Goal: Information Seeking & Learning: Learn about a topic

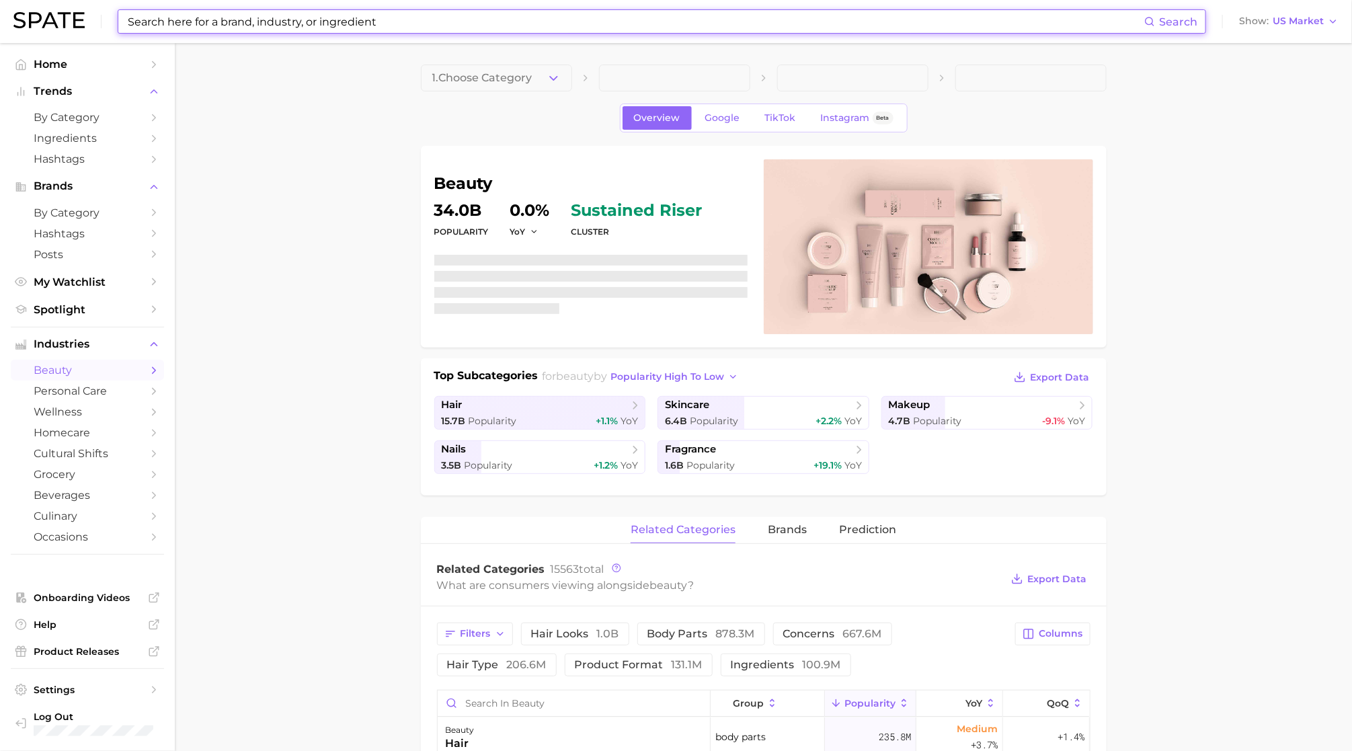
click at [614, 14] on input at bounding box center [635, 21] width 1018 height 23
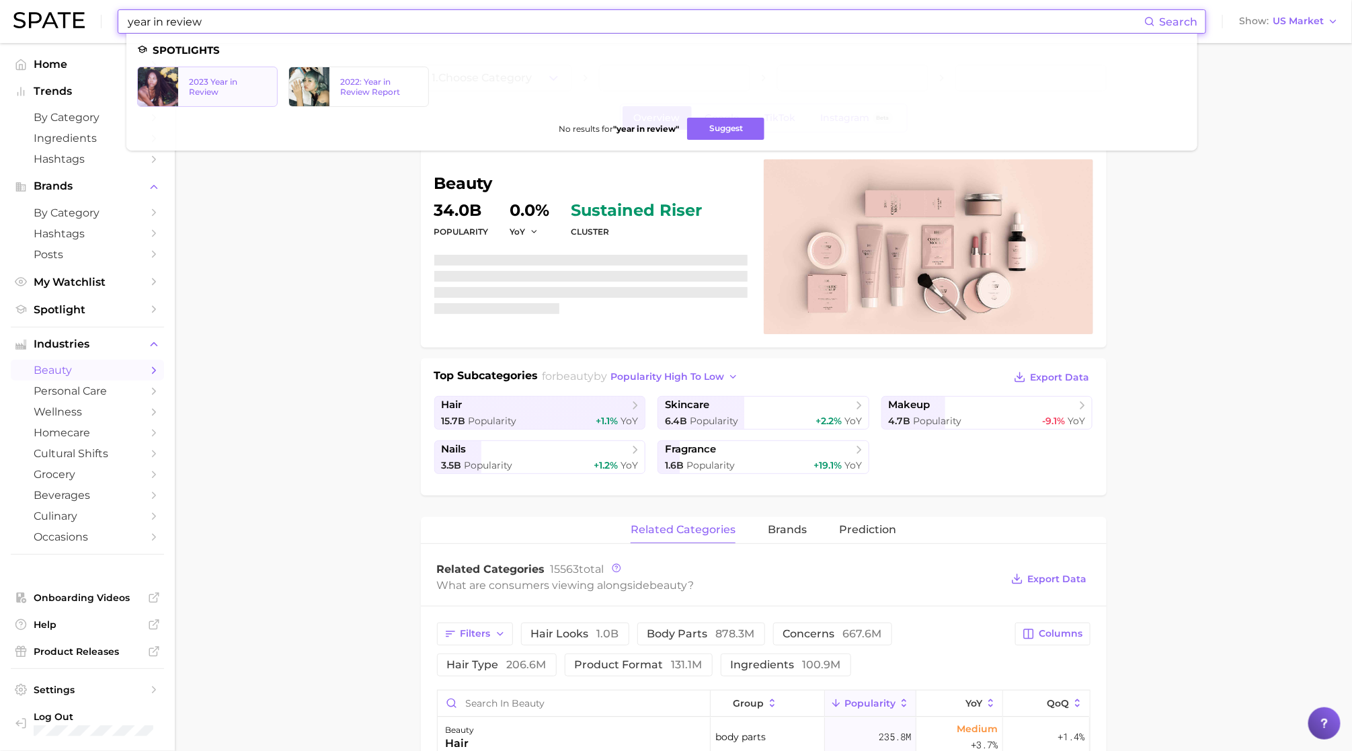
type input "year in review"
click at [221, 93] on div "2023 Year in Review" at bounding box center [227, 87] width 77 height 20
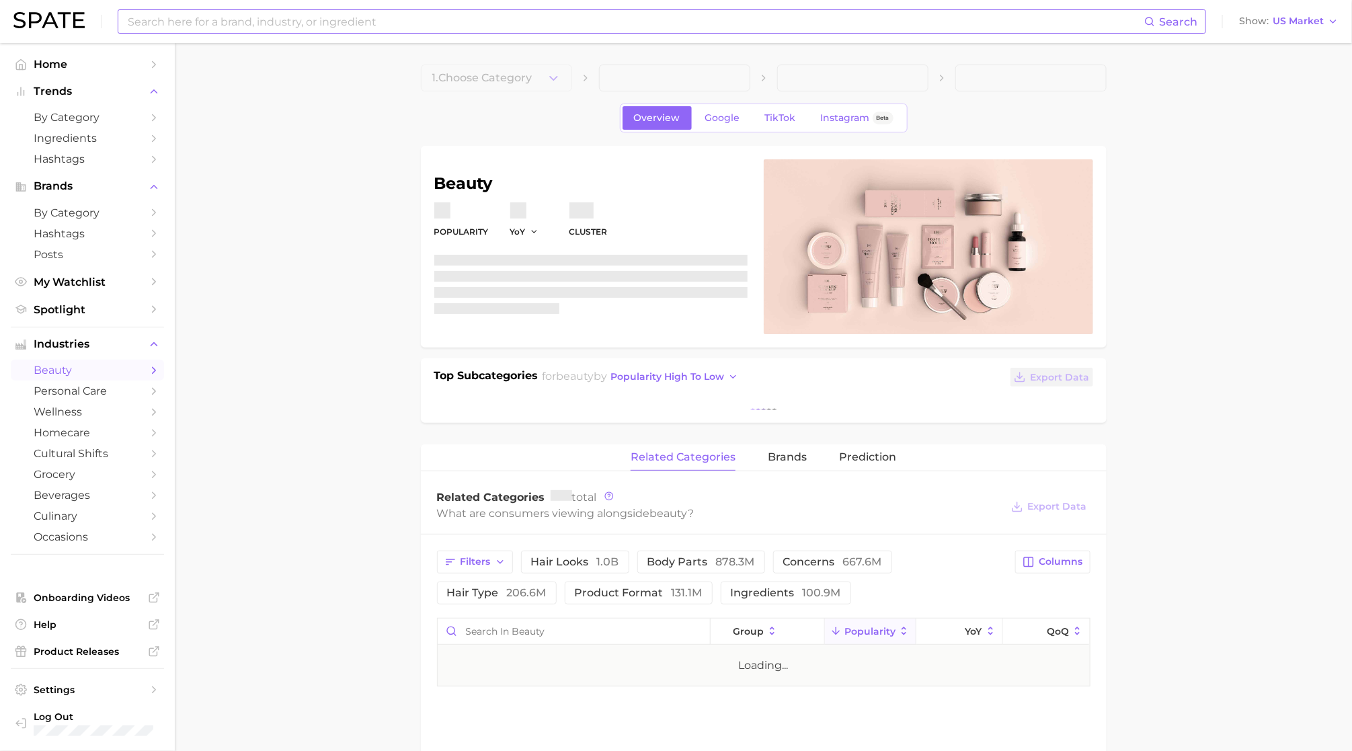
click at [286, 18] on input at bounding box center [635, 21] width 1018 height 23
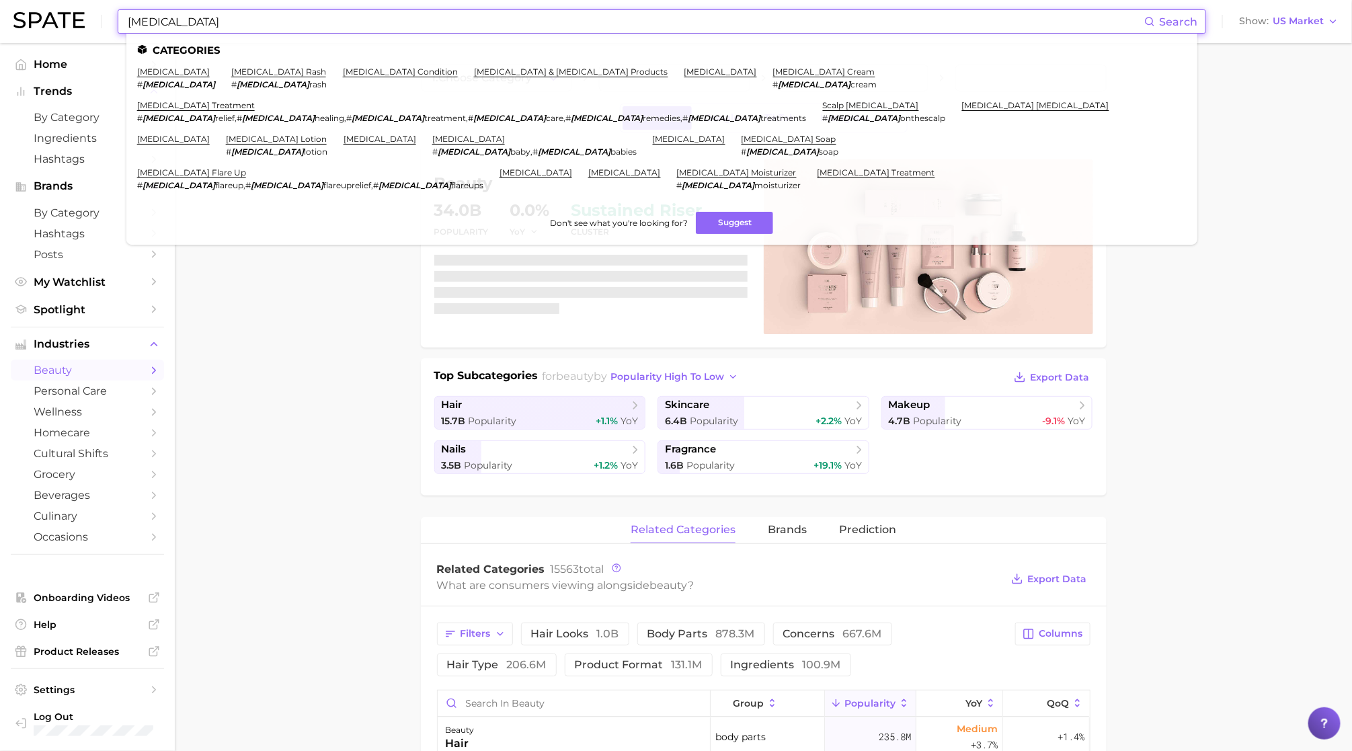
type input "[MEDICAL_DATA]"
click at [171, 73] on li "[MEDICAL_DATA] # [MEDICAL_DATA]" at bounding box center [176, 78] width 78 height 23
click at [159, 73] on link "[MEDICAL_DATA]" at bounding box center [173, 72] width 73 height 10
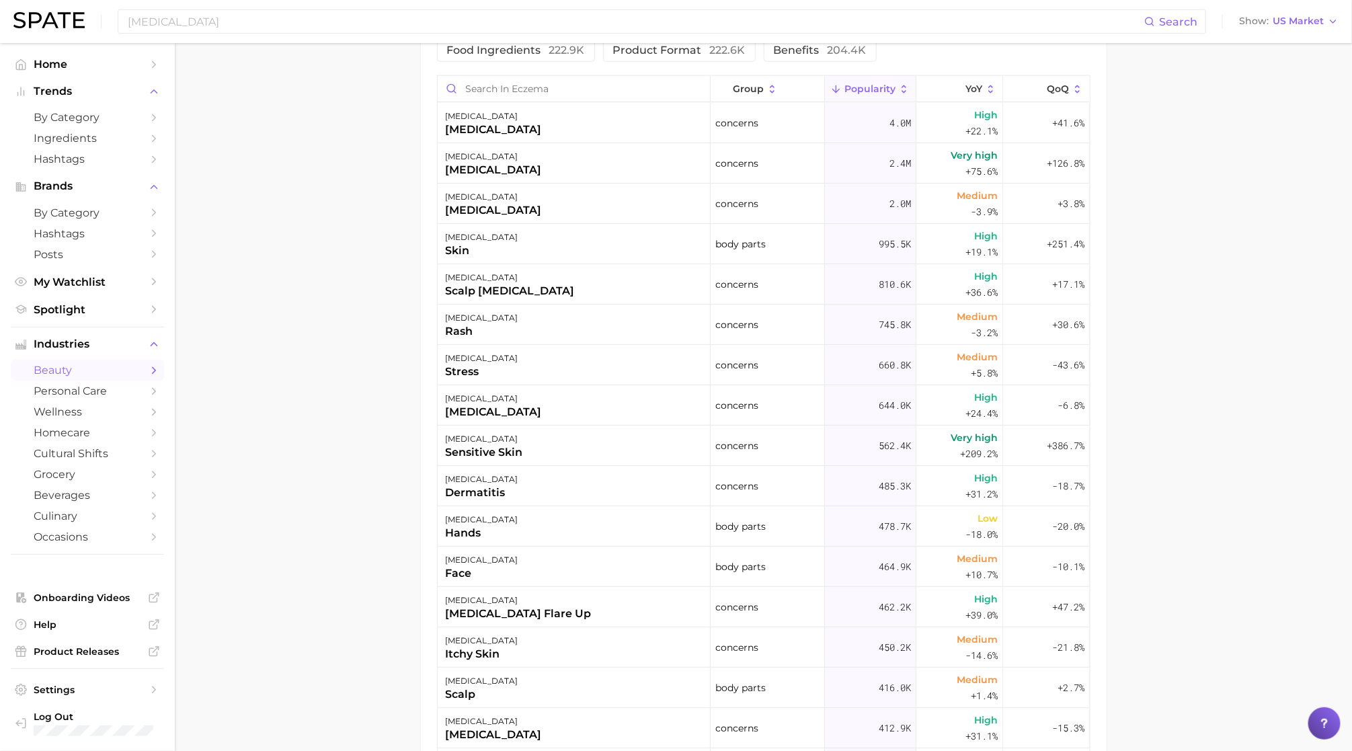
scroll to position [559, 0]
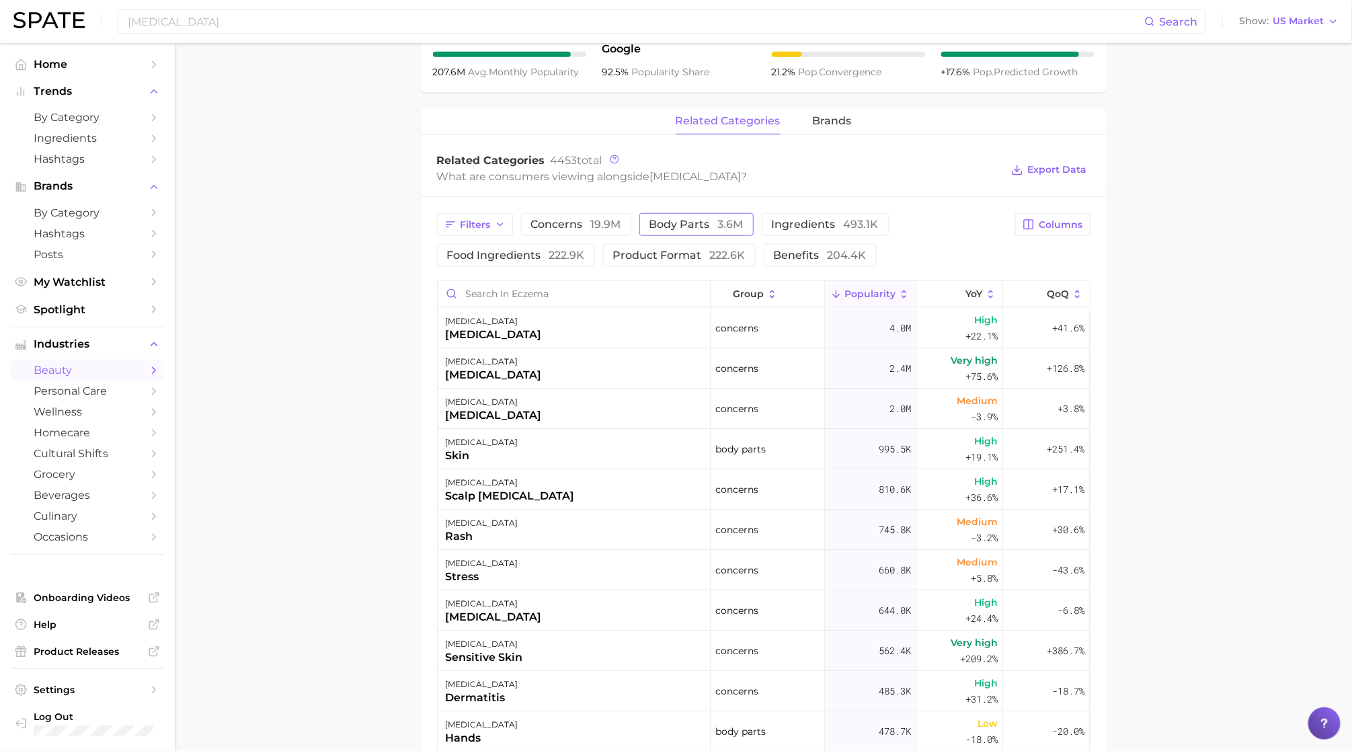
click at [697, 220] on span "body parts 3.6m" at bounding box center [696, 224] width 94 height 11
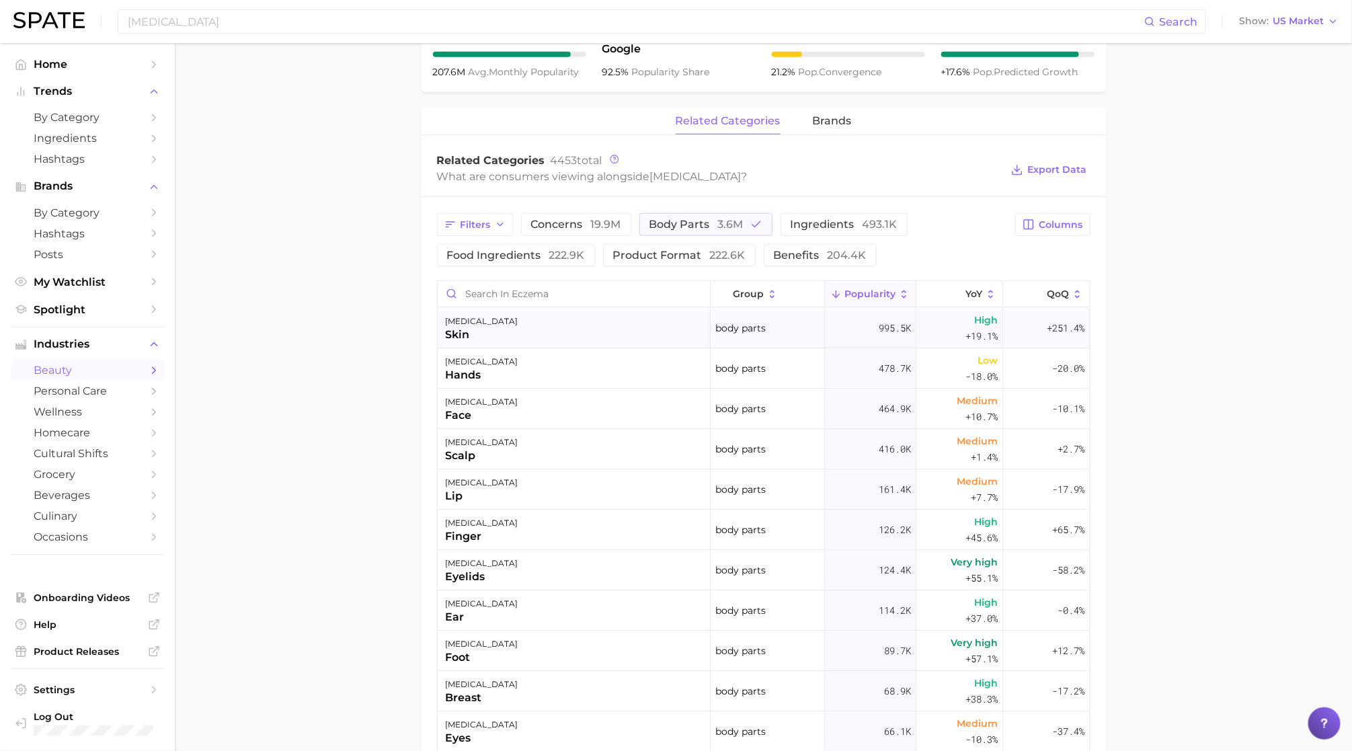
click at [613, 333] on div "[MEDICAL_DATA] skin" at bounding box center [574, 328] width 273 height 40
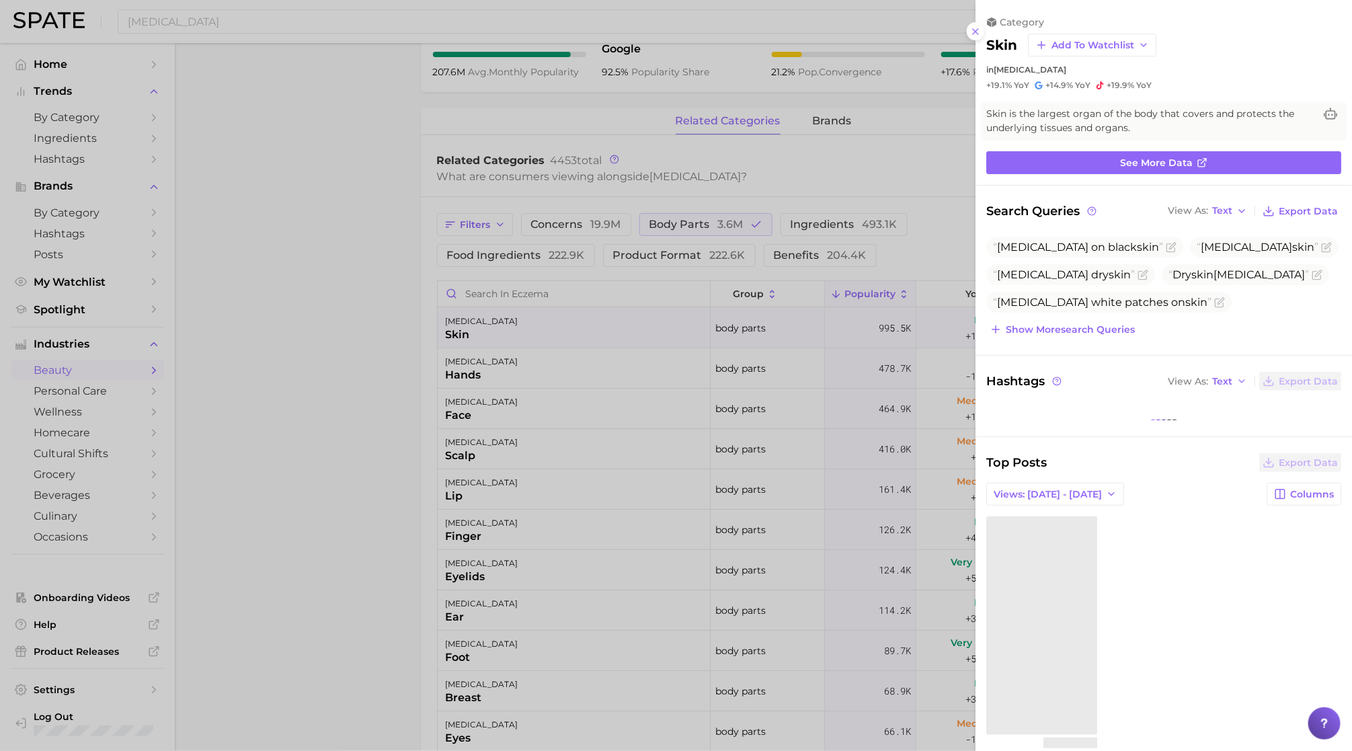
click at [613, 331] on div at bounding box center [676, 375] width 1352 height 751
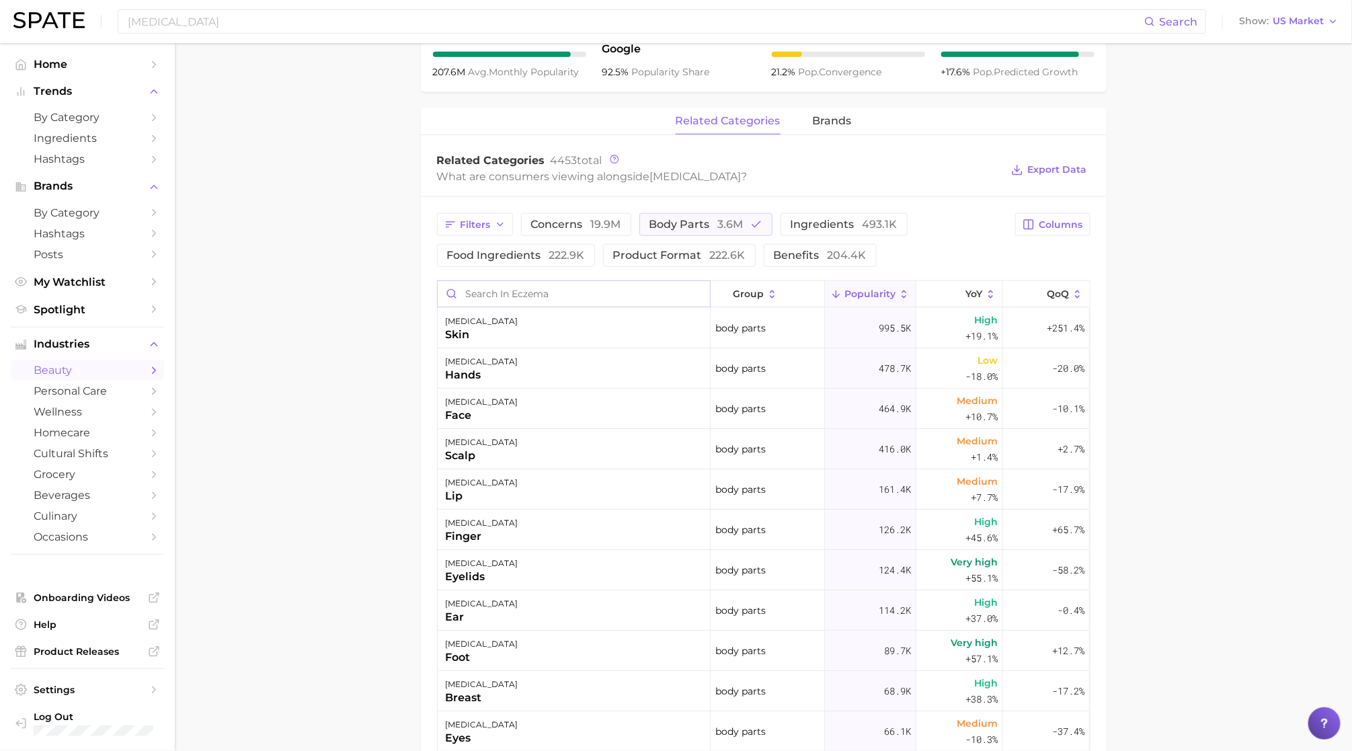
click at [557, 291] on input "Search in eczema" at bounding box center [574, 294] width 272 height 26
type input "microbiome"
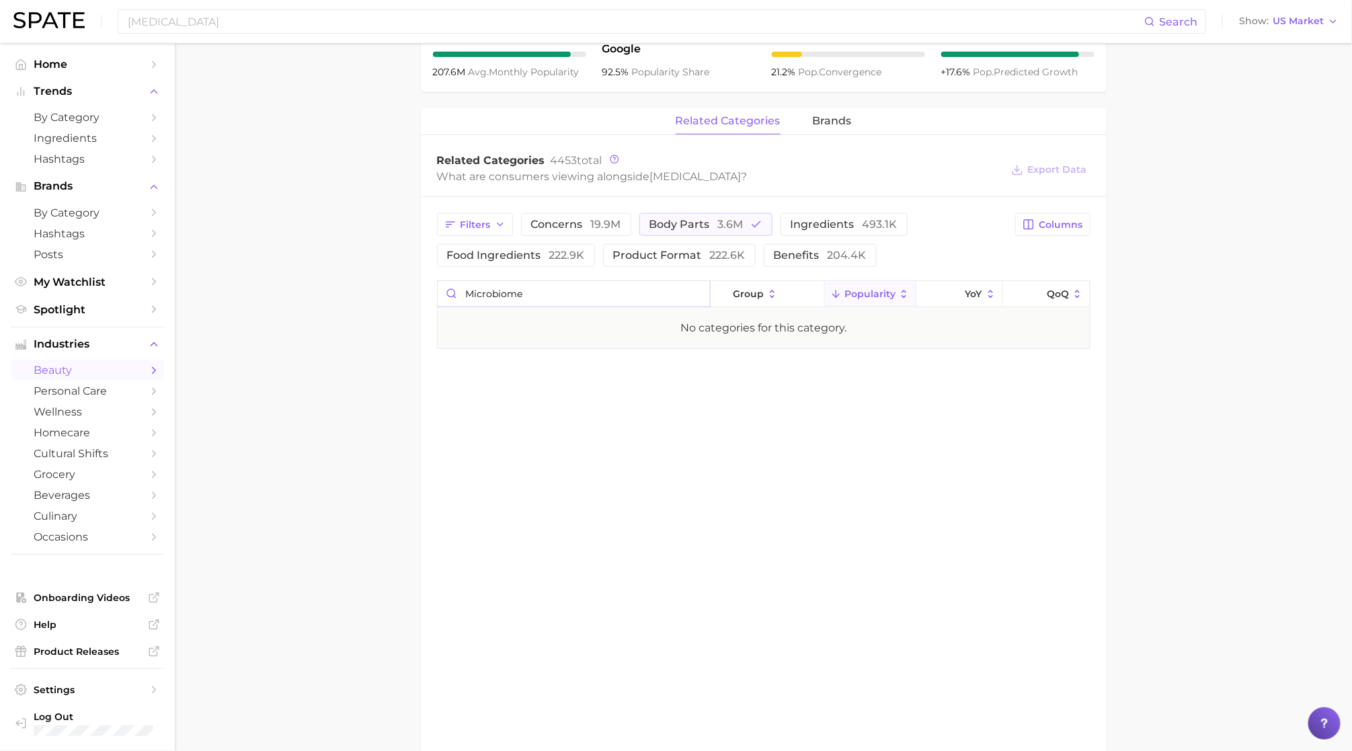
drag, startPoint x: 557, startPoint y: 292, endPoint x: 444, endPoint y: 290, distance: 112.3
click at [444, 290] on input "microbiome" at bounding box center [574, 294] width 272 height 26
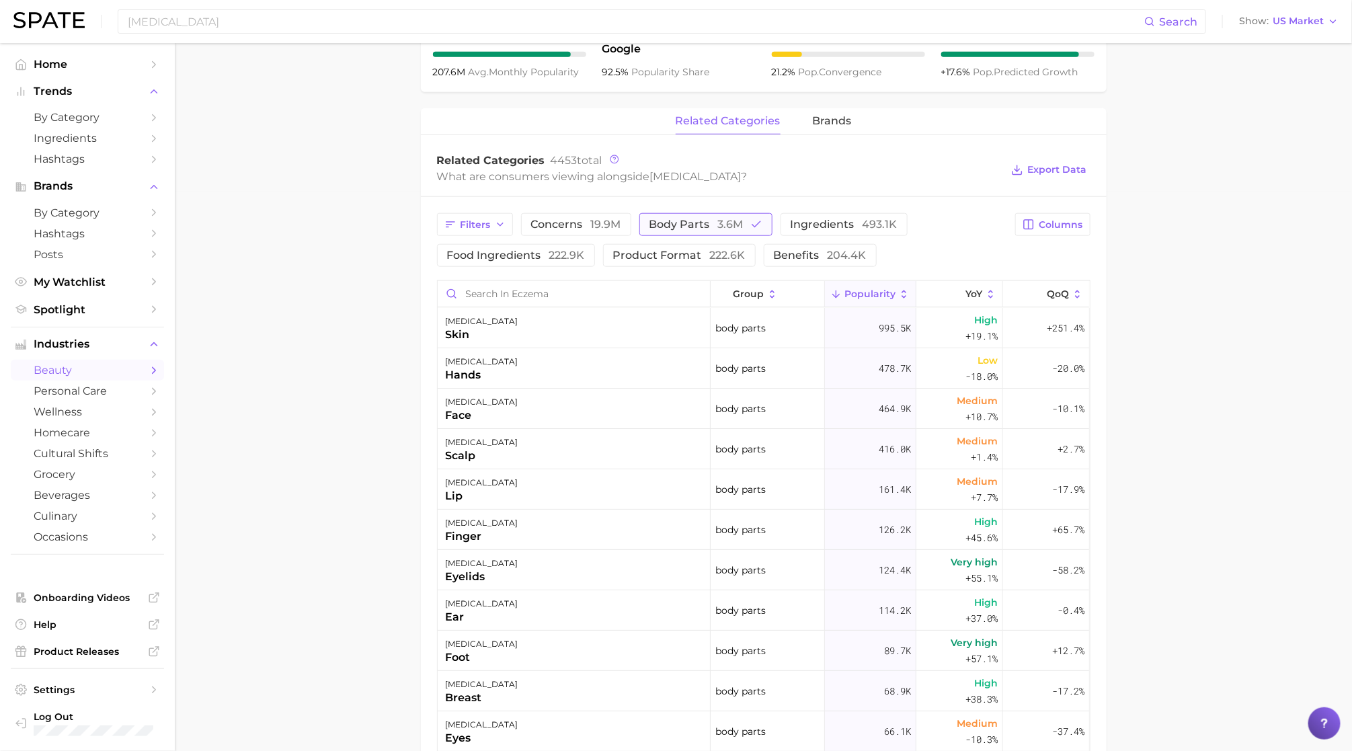
click at [719, 234] on button "body parts 3.6m" at bounding box center [705, 224] width 133 height 23
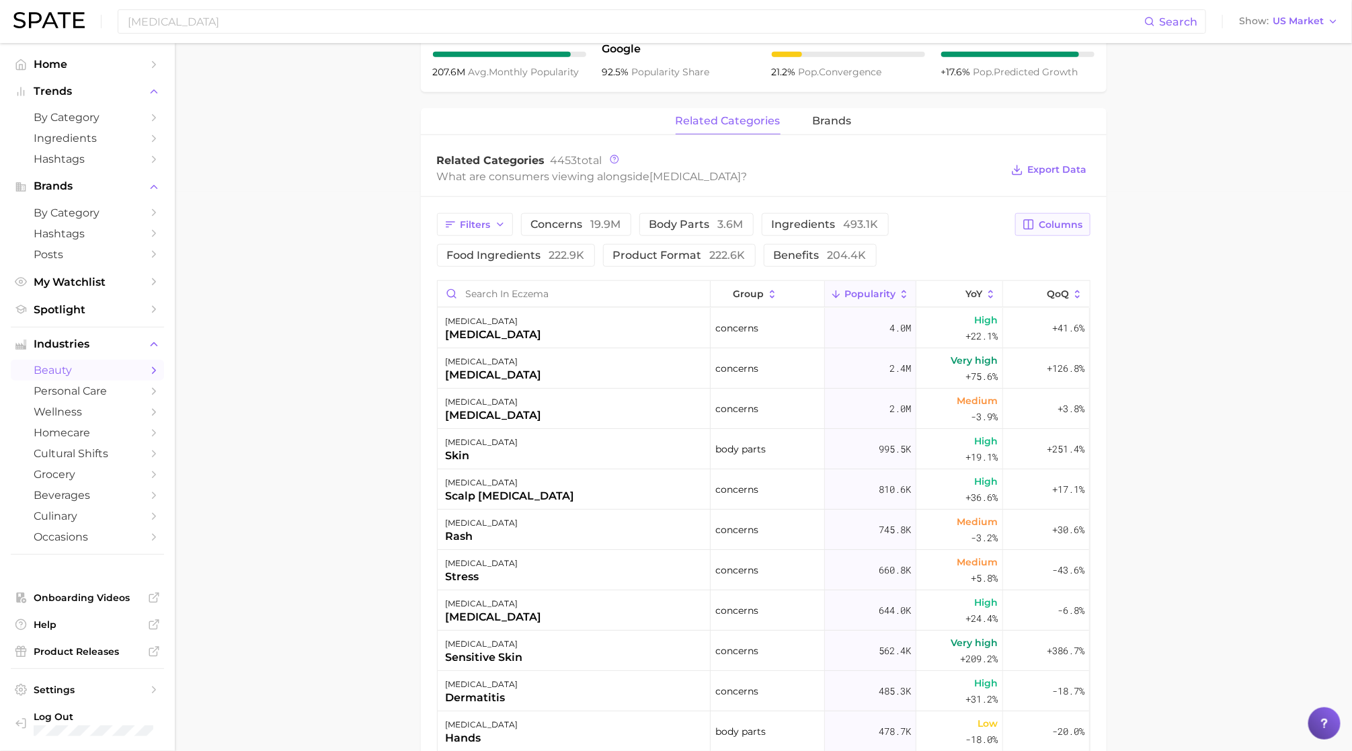
click at [1039, 219] on span "Columns" at bounding box center [1061, 224] width 44 height 11
click at [910, 298] on span "Increase YoY" at bounding box center [938, 294] width 69 height 11
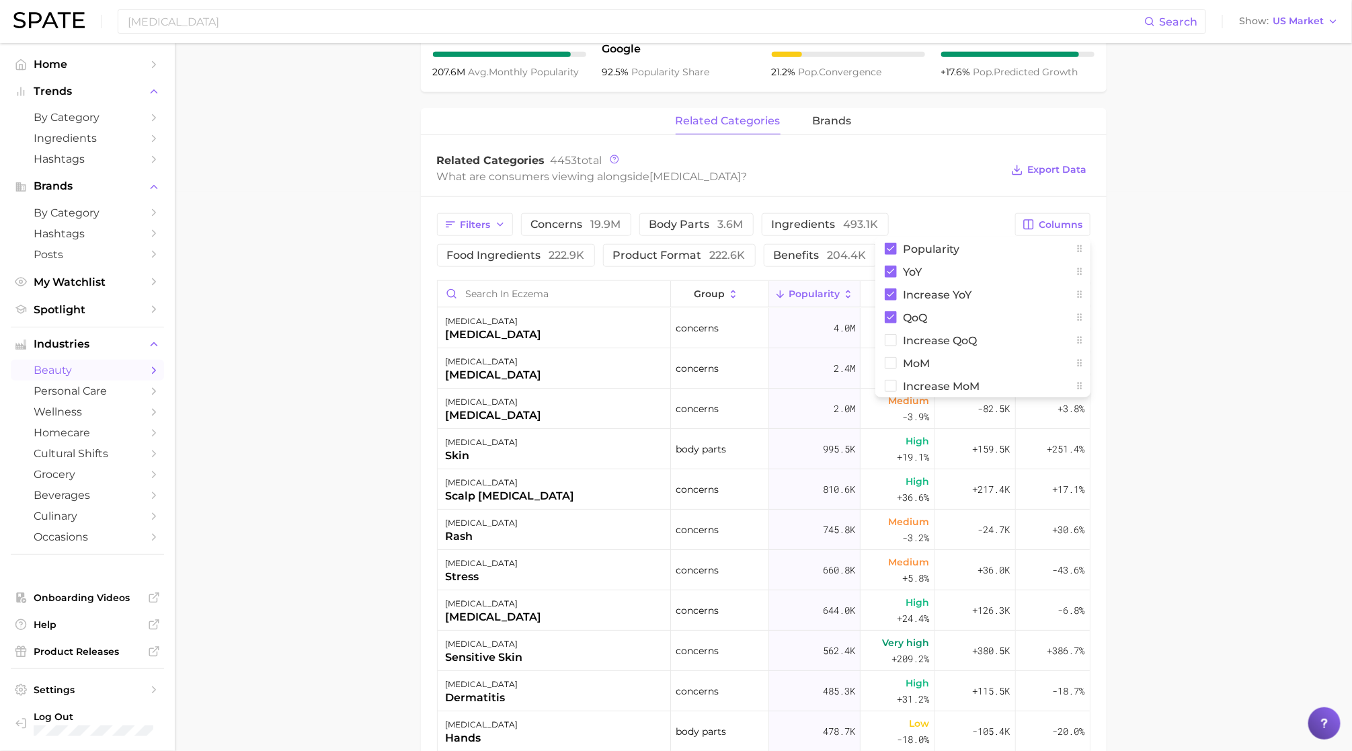
click at [930, 141] on div "related categories brands Related Categories 4453 total What are consumers view…" at bounding box center [764, 578] width 686 height 940
click at [979, 298] on span "Increase YoY" at bounding box center [974, 294] width 42 height 22
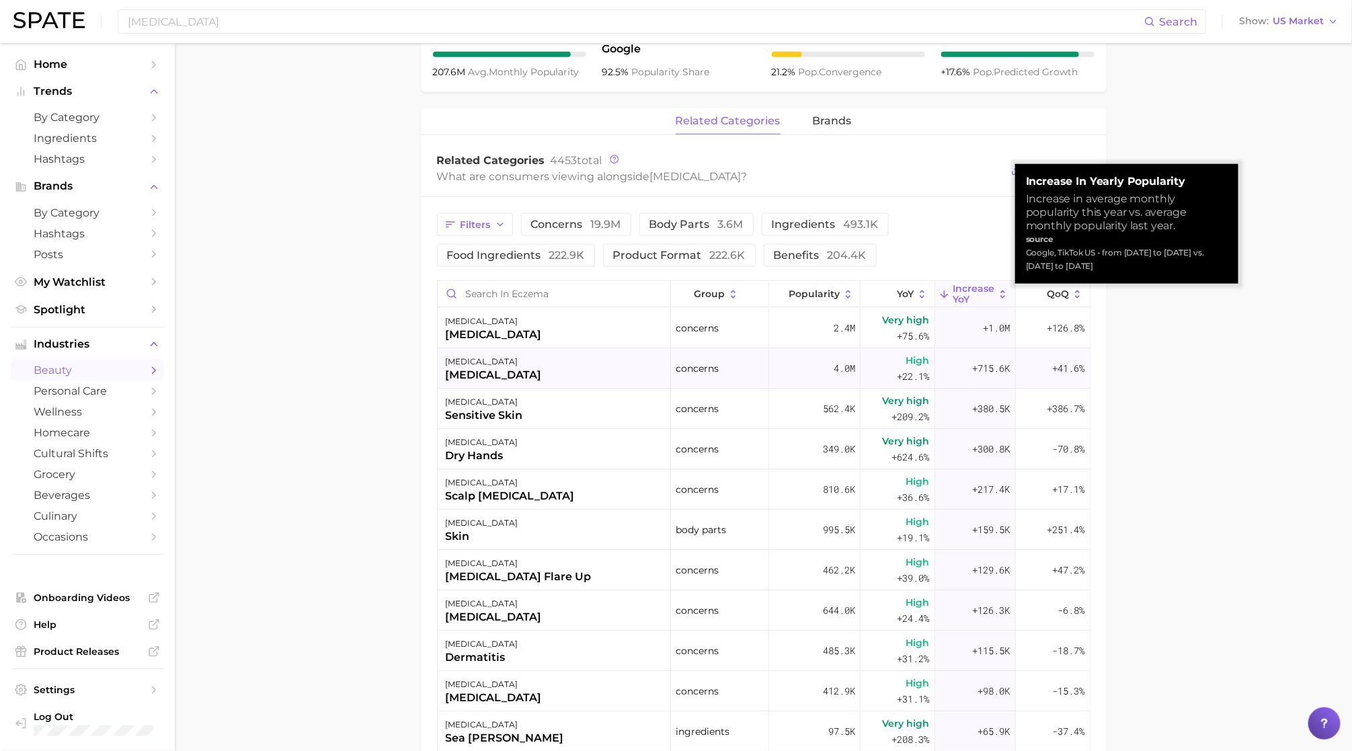
click at [531, 371] on div "[MEDICAL_DATA]" at bounding box center [494, 375] width 96 height 16
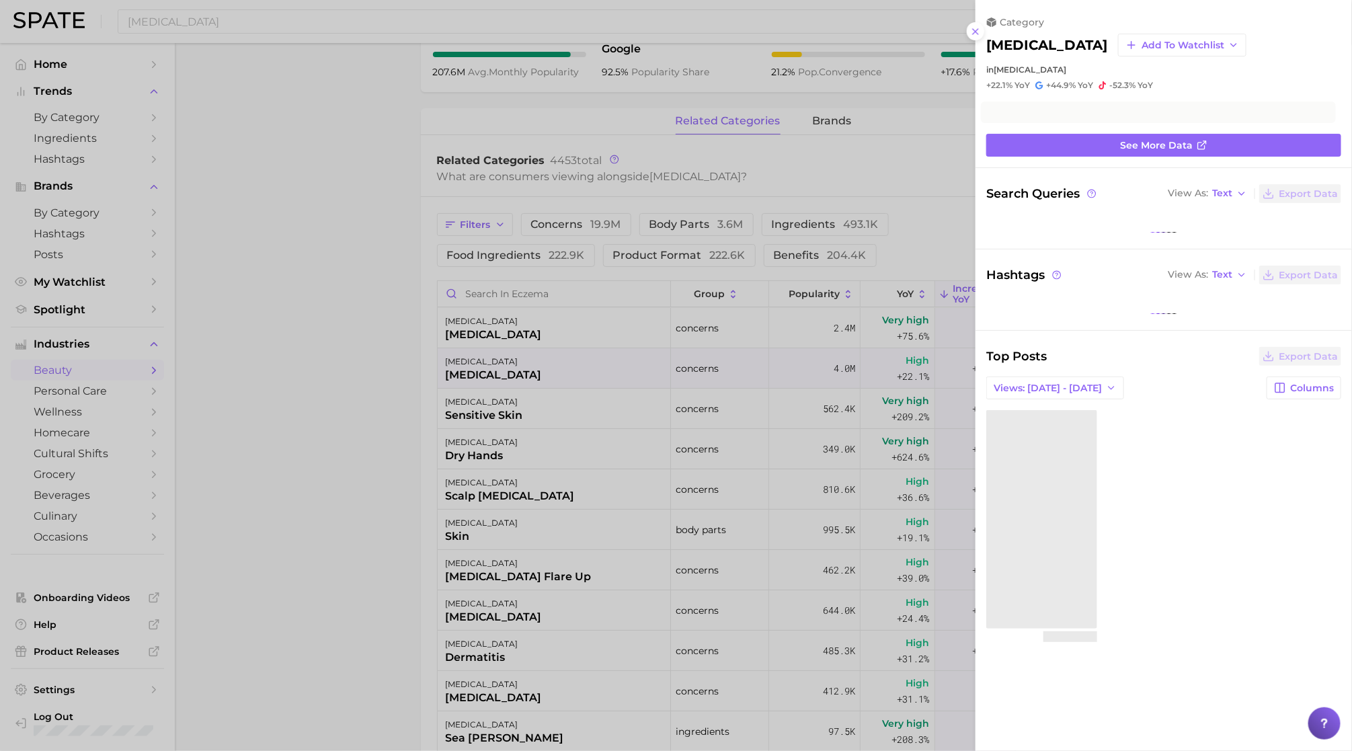
click at [538, 339] on div at bounding box center [676, 375] width 1352 height 751
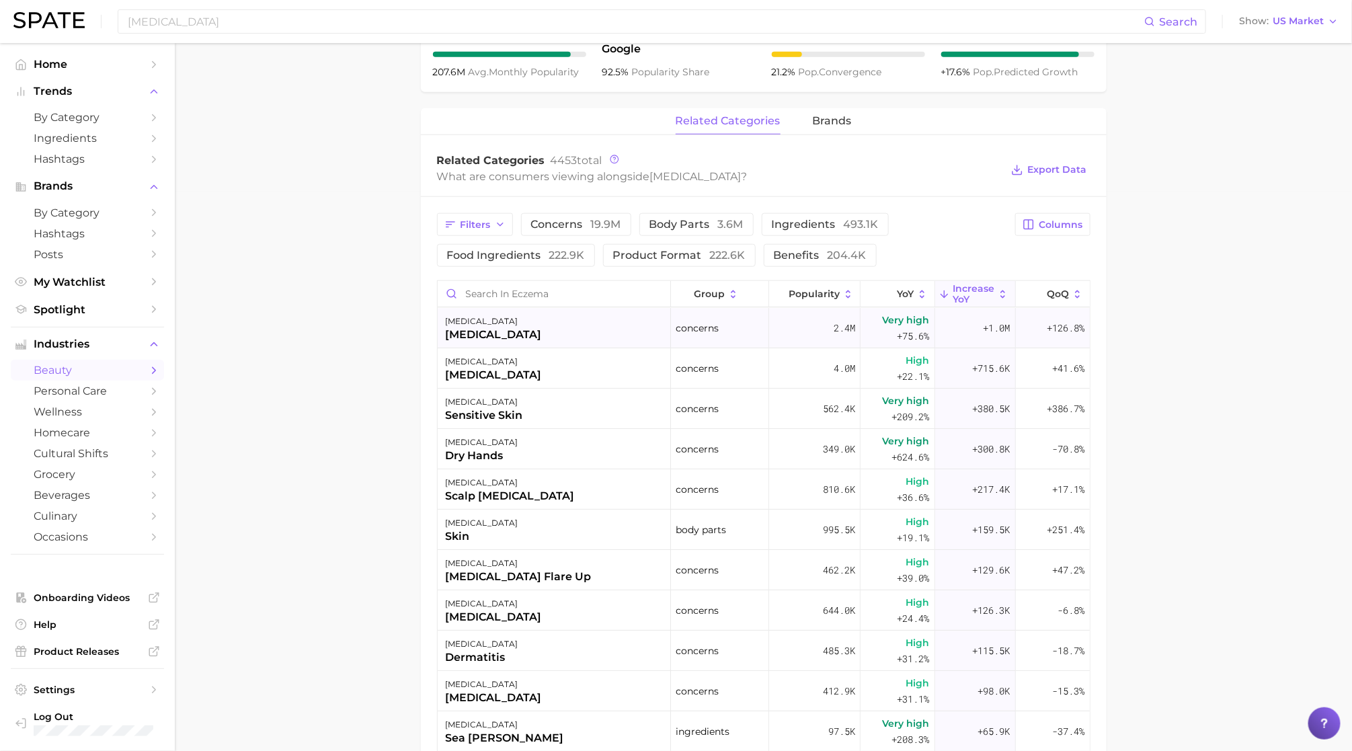
click at [538, 338] on div "[MEDICAL_DATA] [MEDICAL_DATA]" at bounding box center [555, 328] width 234 height 40
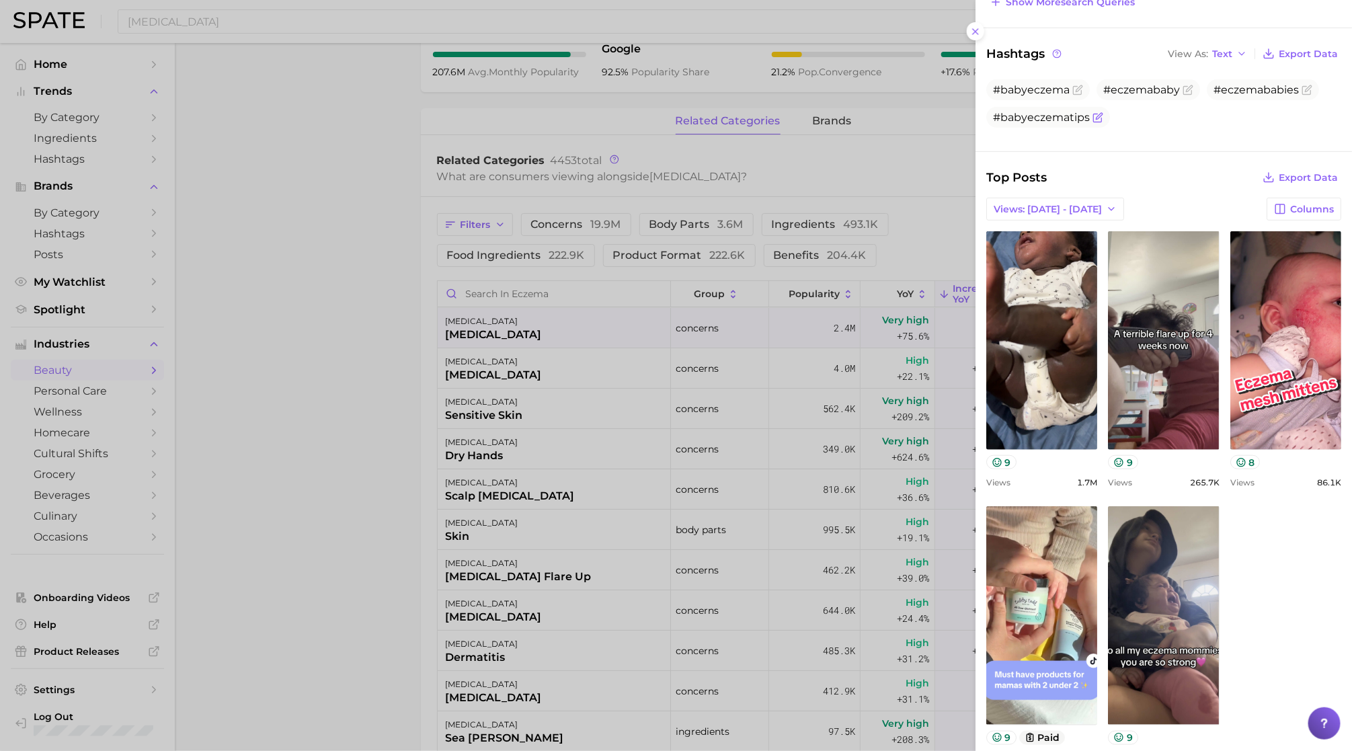
scroll to position [345, 0]
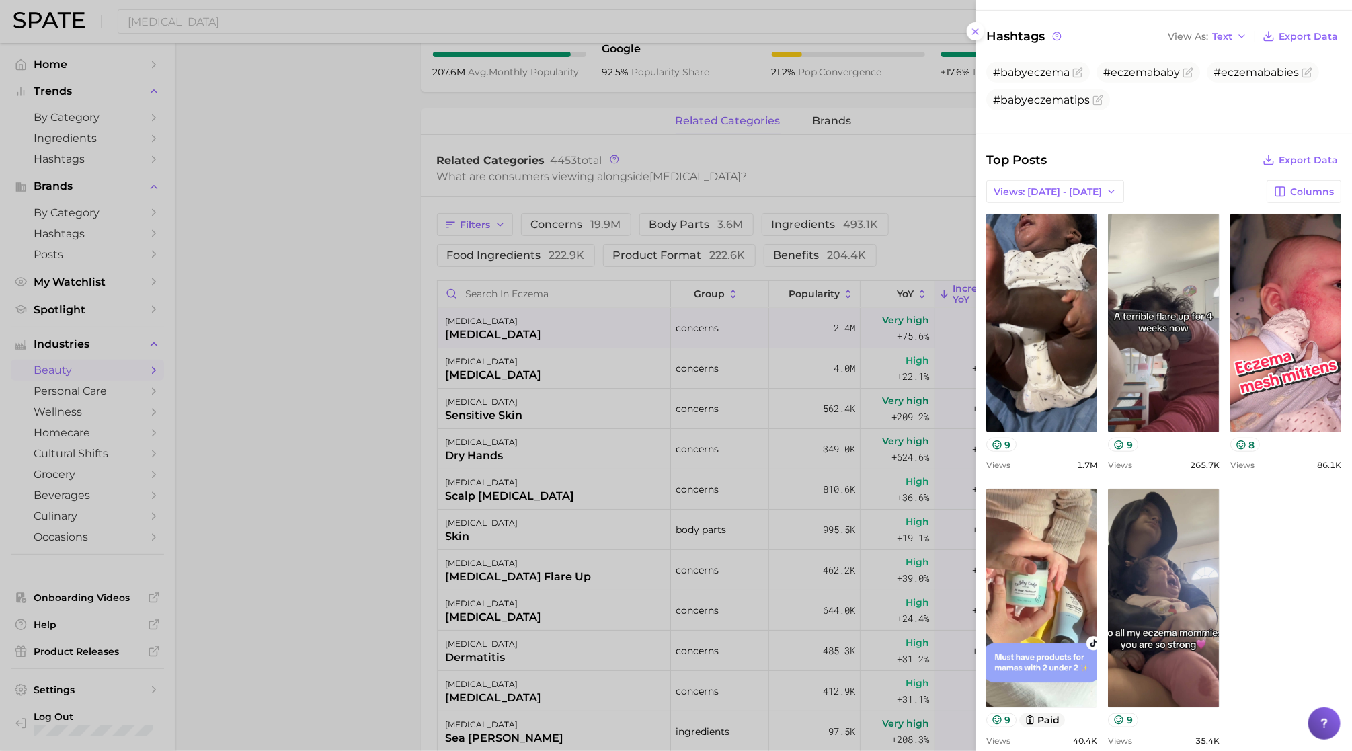
click at [724, 439] on div at bounding box center [676, 375] width 1352 height 751
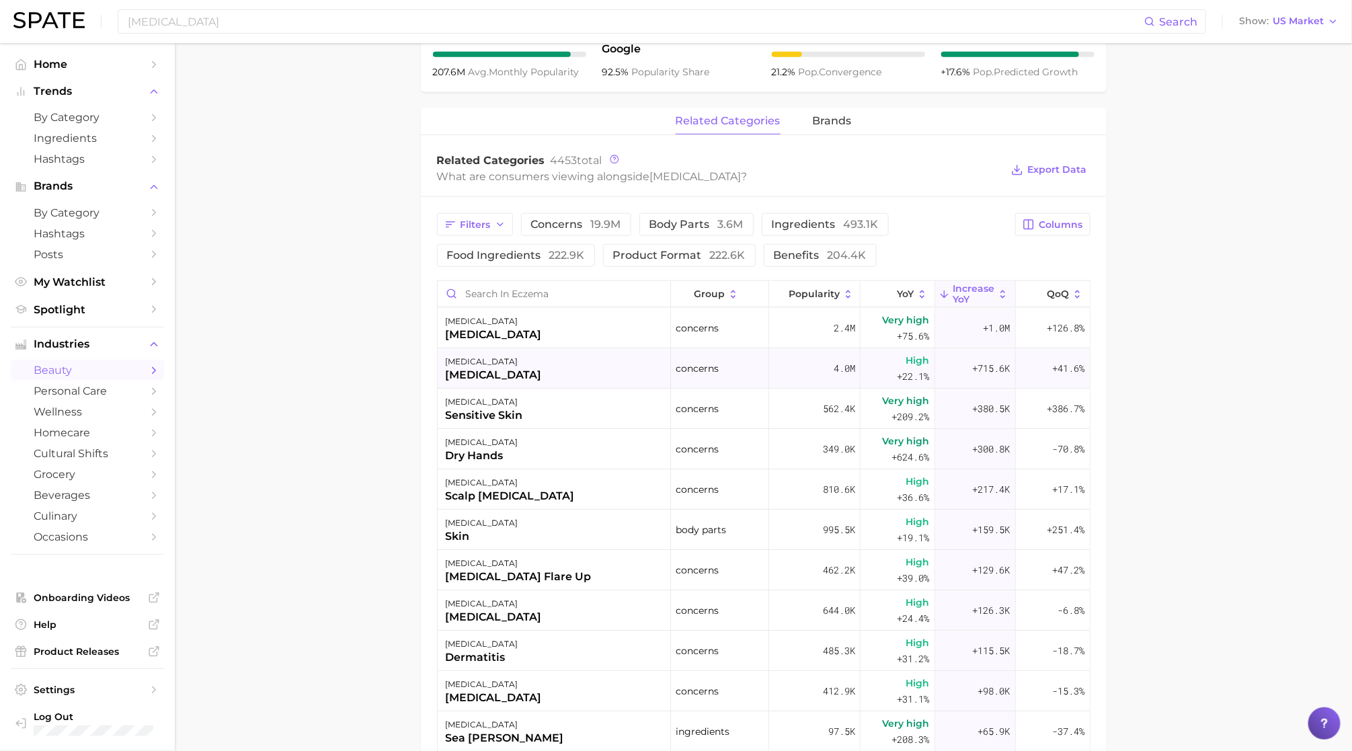
click at [610, 376] on div "[MEDICAL_DATA] [MEDICAL_DATA]" at bounding box center [555, 368] width 234 height 40
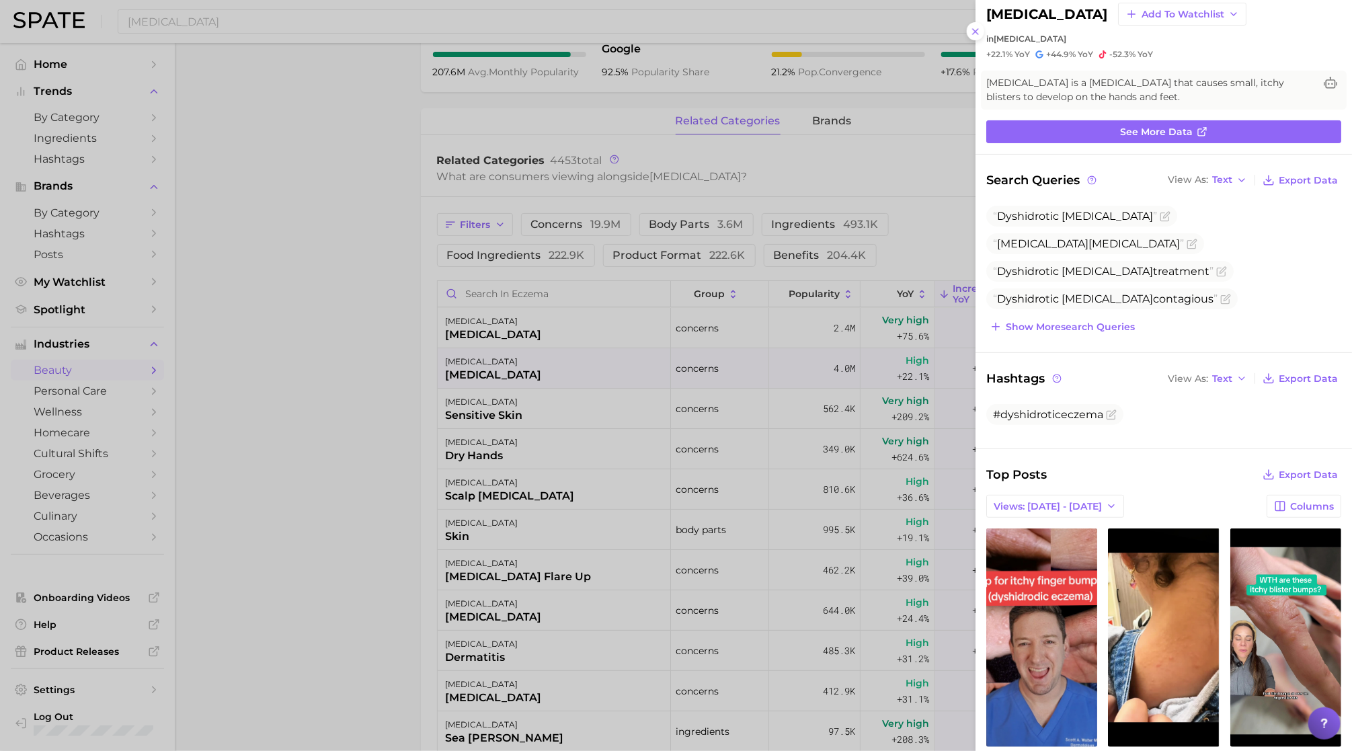
scroll to position [0, 0]
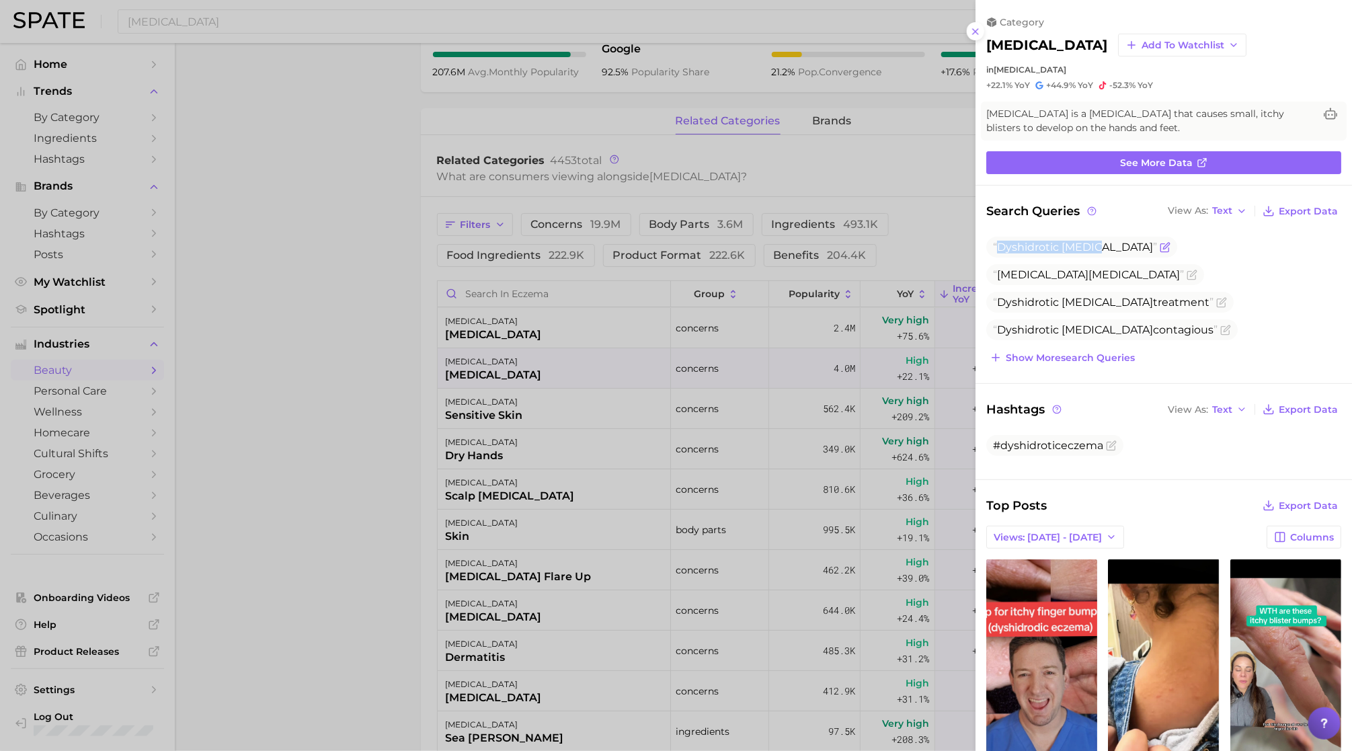
drag, startPoint x: 1105, startPoint y: 249, endPoint x: 998, endPoint y: 252, distance: 106.9
click at [998, 252] on span "[MEDICAL_DATA]" at bounding box center [1075, 247] width 164 height 13
copy span "[MEDICAL_DATA]"
